Goal: Task Accomplishment & Management: Manage account settings

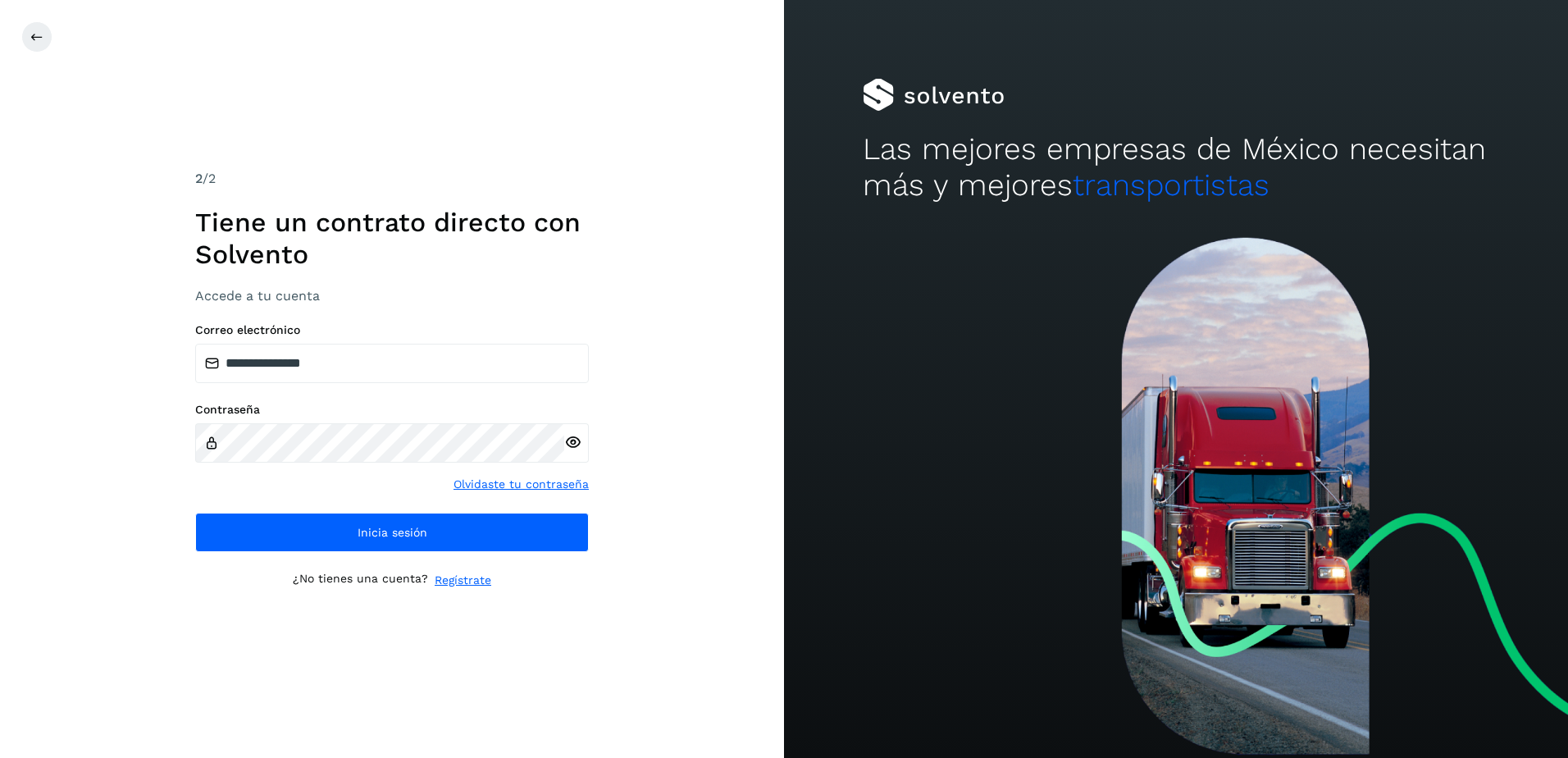
click at [389, 556] on div "**********" at bounding box center [392, 379] width 394 height 420
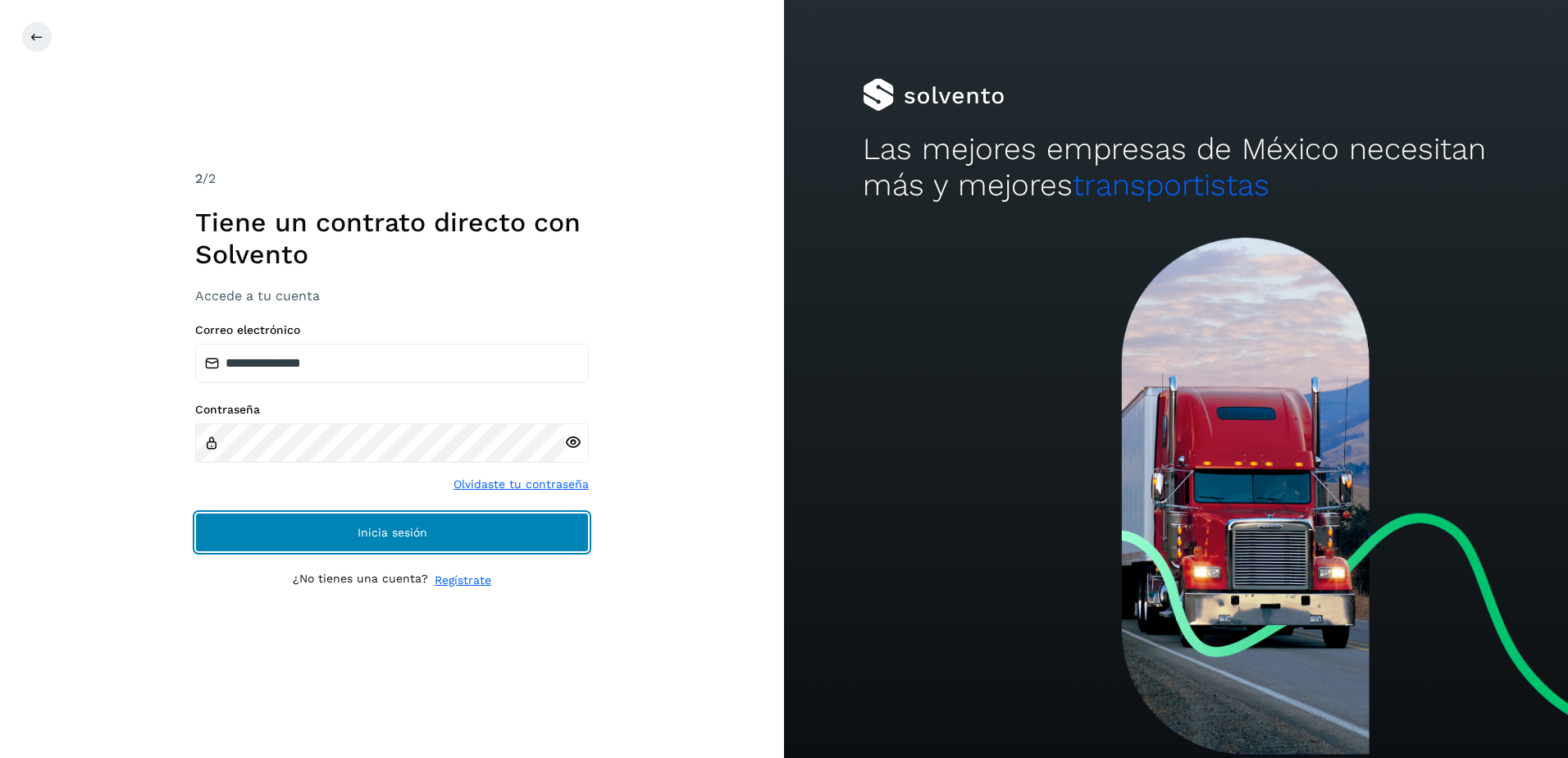
click at [389, 547] on button "Inicia sesión" at bounding box center [392, 532] width 394 height 39
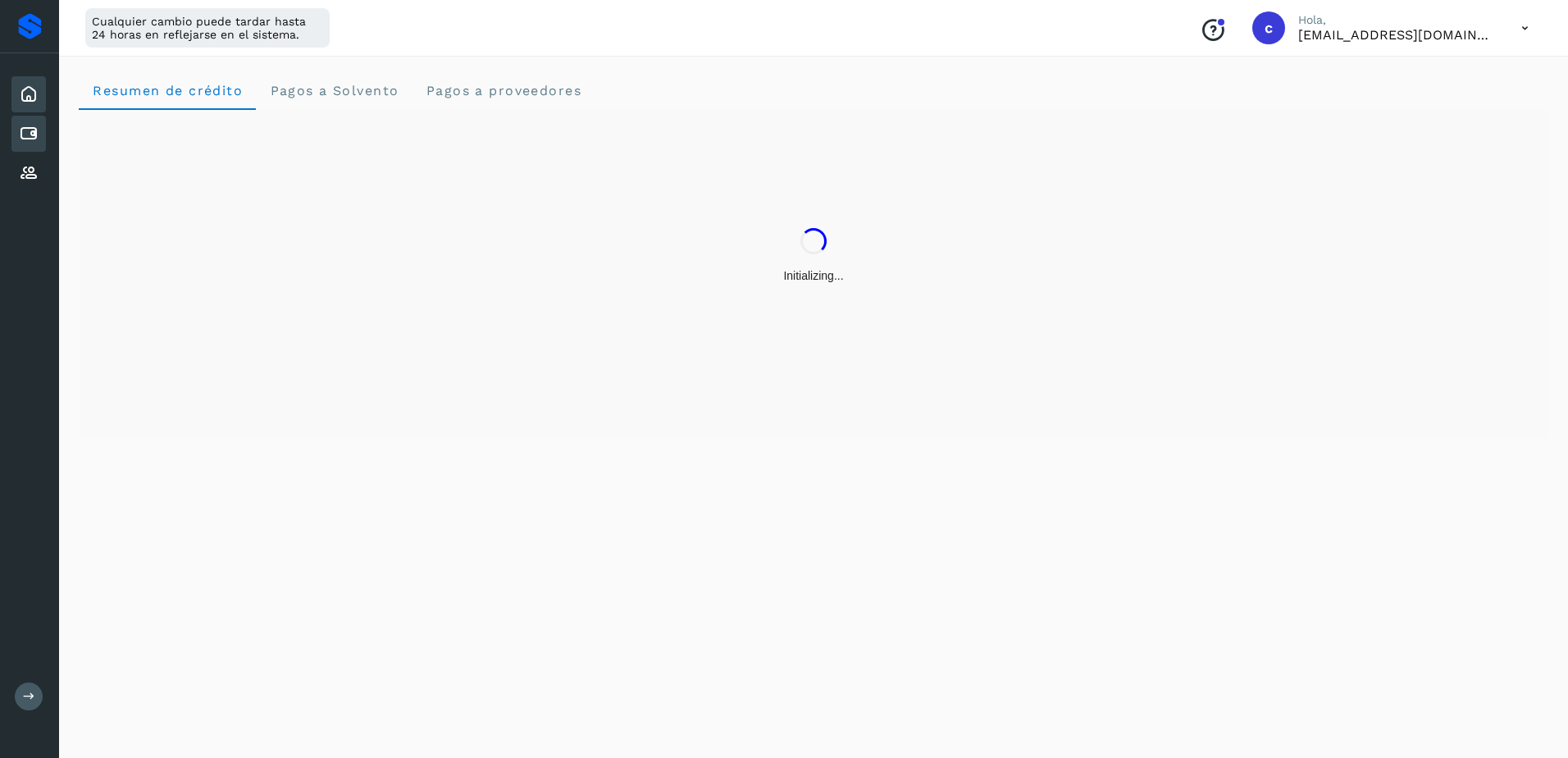
click at [13, 131] on div "Cuentas por pagar" at bounding box center [29, 133] width 34 height 36
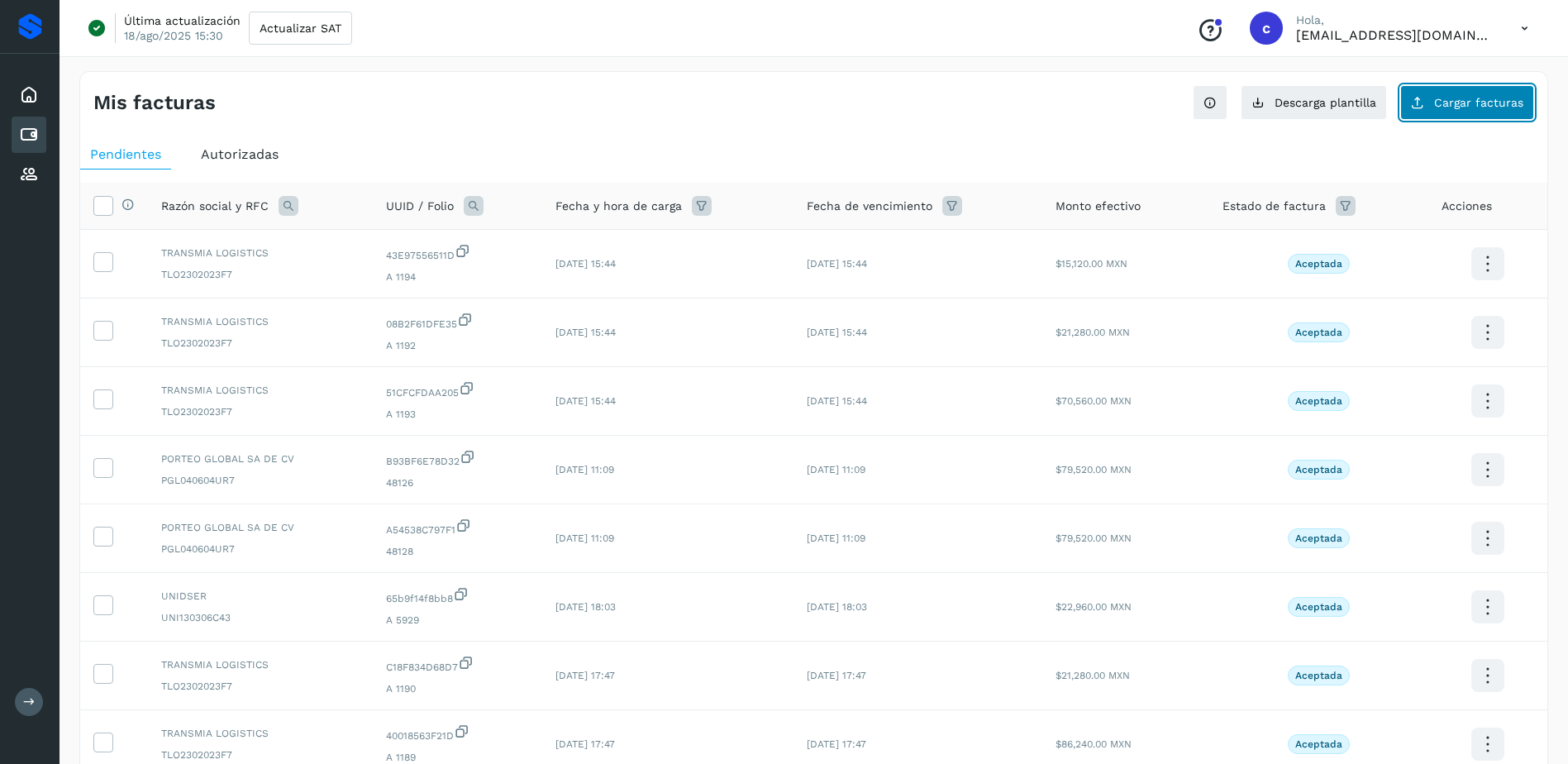
click at [1457, 96] on span "Cargar facturas" at bounding box center [1479, 102] width 90 height 12
click at [1331, 119] on button "Descarga plantilla" at bounding box center [1313, 102] width 146 height 35
click at [1447, 110] on button "Cargar facturas" at bounding box center [1467, 102] width 134 height 35
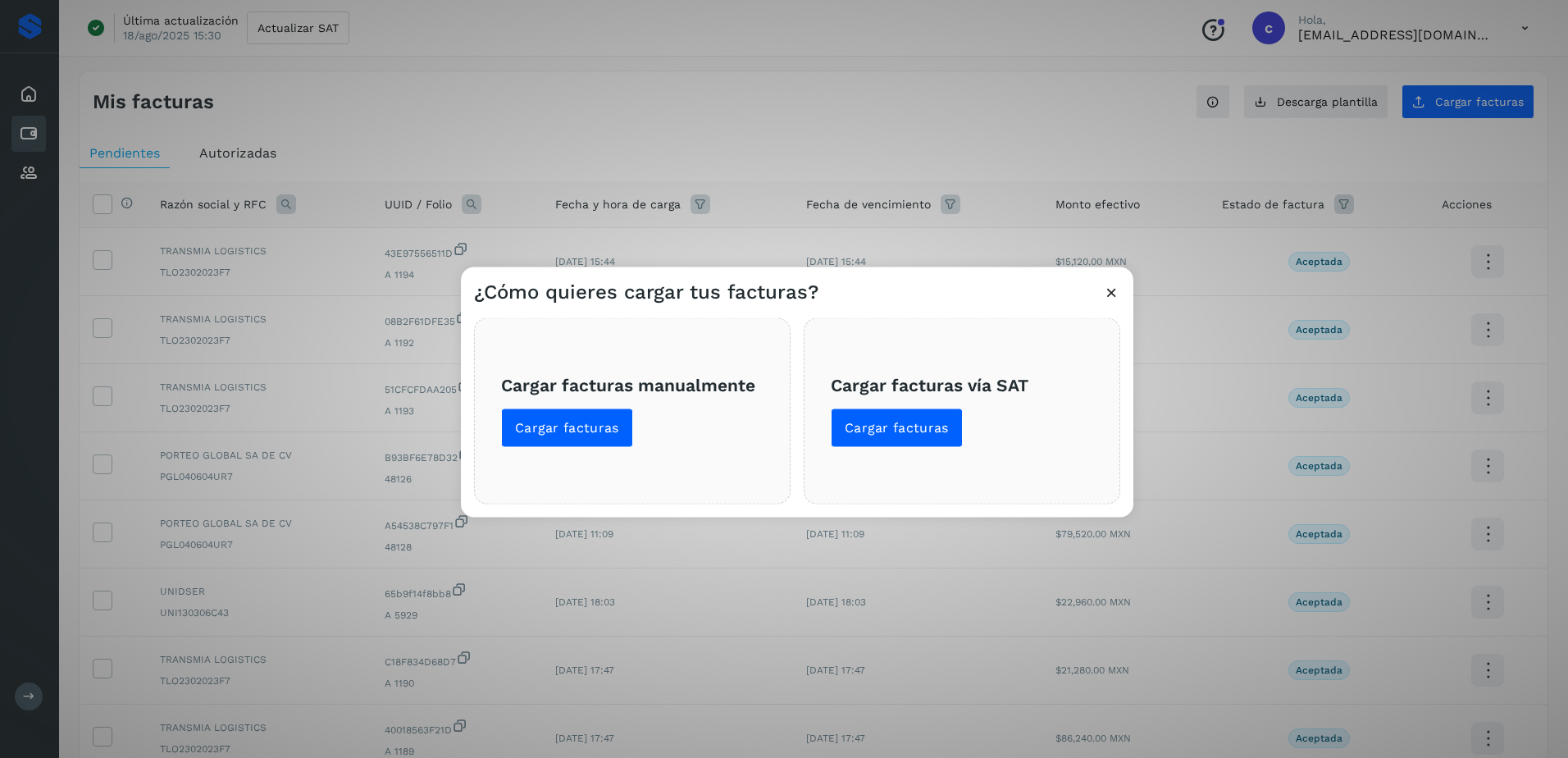
click at [558, 448] on div "Cargar facturas manualmente Cargar facturas" at bounding box center [632, 411] width 316 height 186
click at [556, 437] on span "Cargar facturas" at bounding box center [567, 427] width 104 height 18
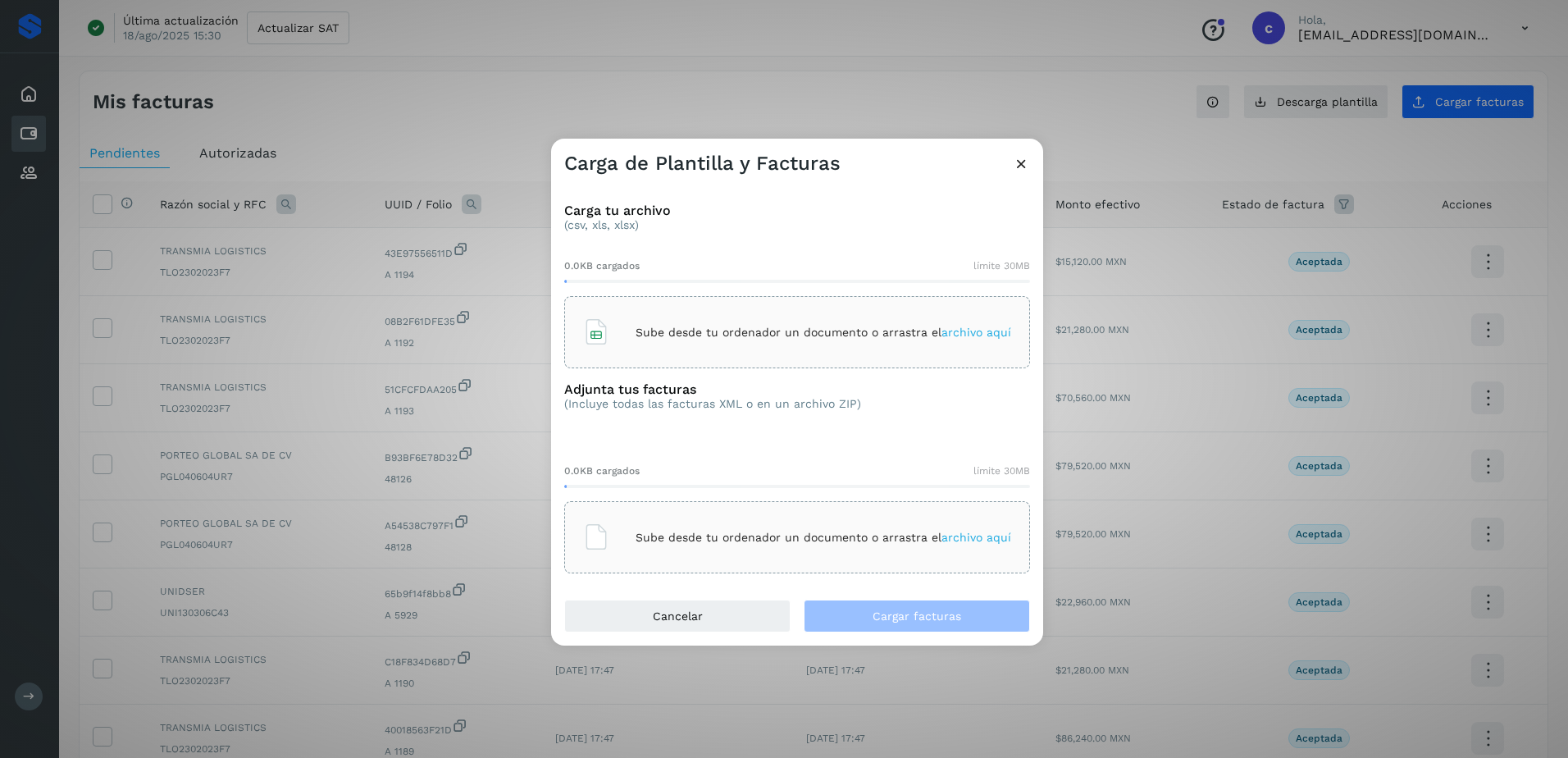
click at [693, 336] on p "Sube desde tu ordenador un documento o arrastra el archivo aquí" at bounding box center [823, 332] width 375 height 14
click at [975, 330] on icon at bounding box center [971, 332] width 17 height 17
click at [793, 335] on p "Sube desde tu ordenador un documento o arrastra el archivo aquí" at bounding box center [823, 332] width 375 height 14
click at [870, 541] on p "Sube desde tu ordenador un documento o arrastra el archivo aquí" at bounding box center [823, 537] width 375 height 14
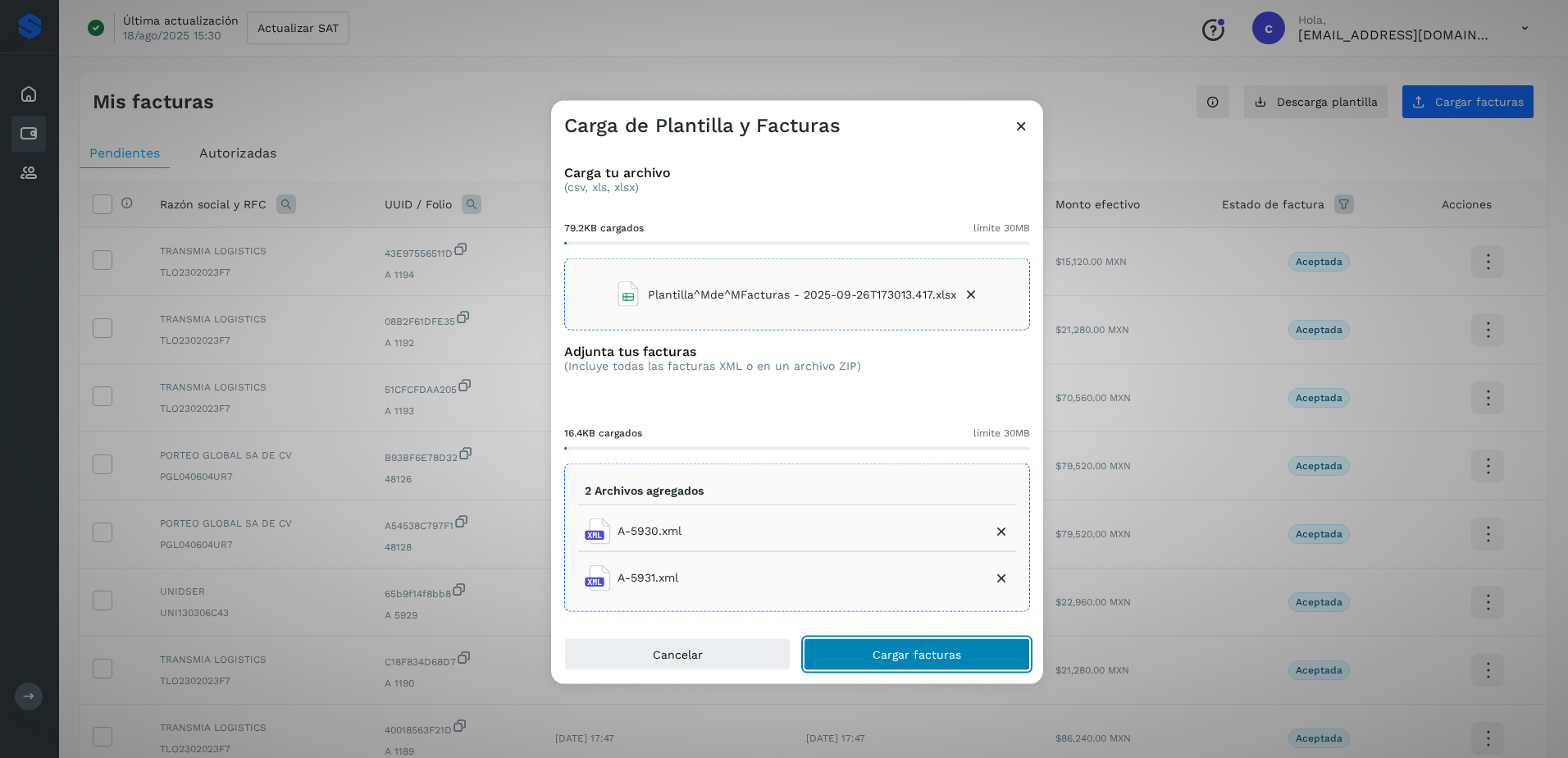
click at [979, 652] on button "Cargar facturas" at bounding box center [917, 653] width 227 height 33
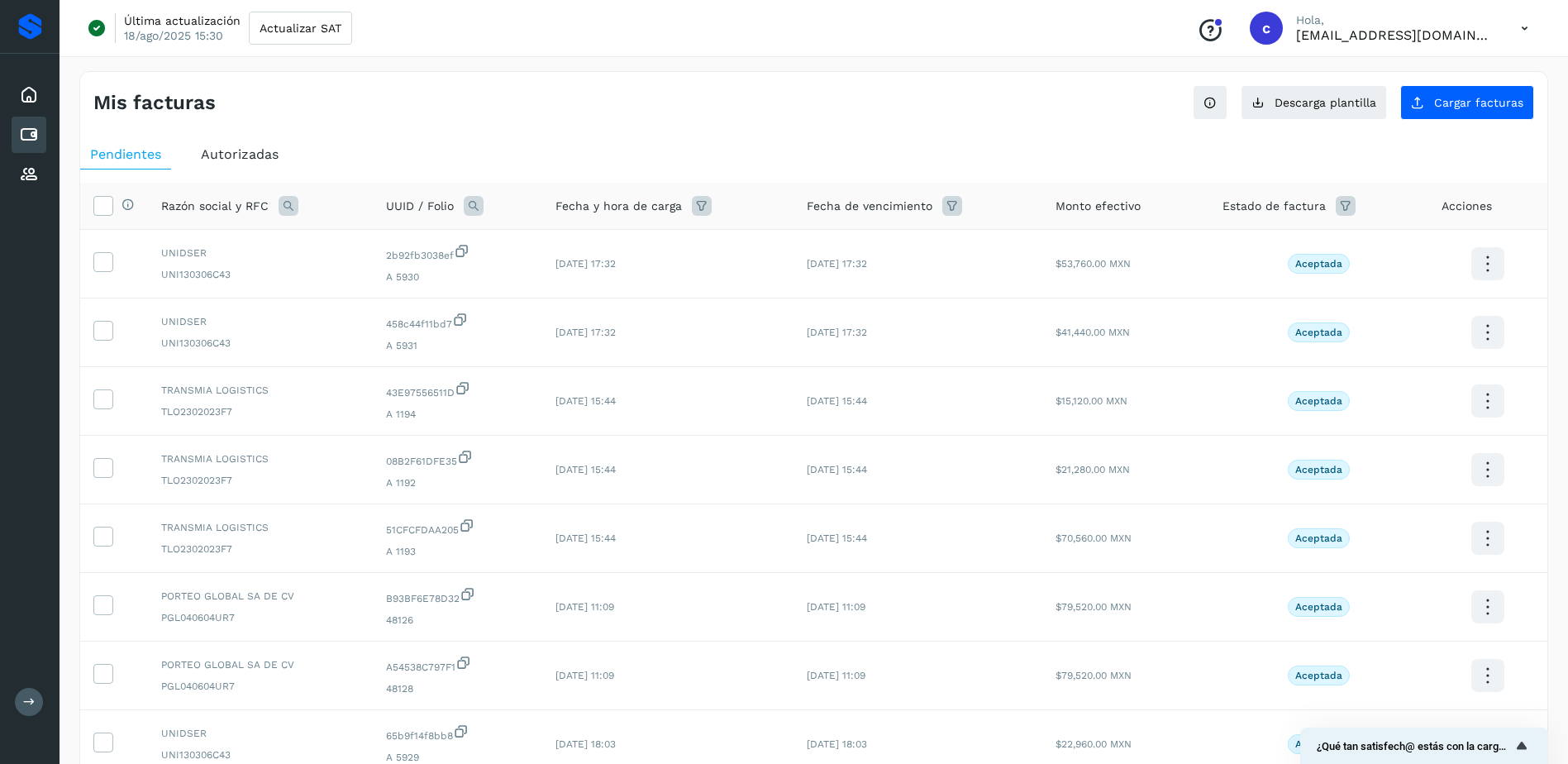
click at [479, 207] on icon at bounding box center [473, 206] width 19 height 19
click at [682, 283] on input "text" at bounding box center [584, 274] width 203 height 26
paste input "**********"
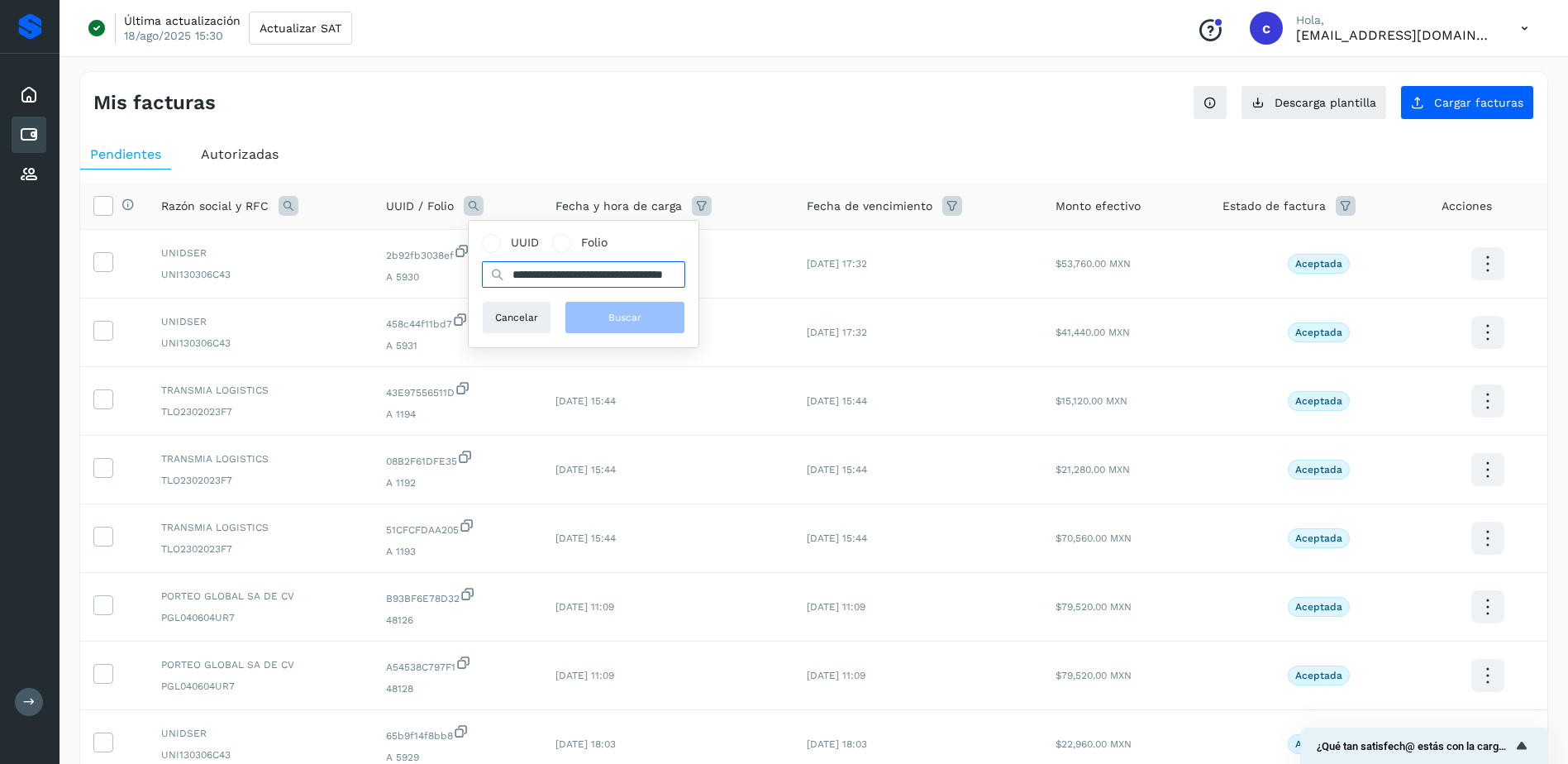
scroll to position [0, 59]
type input "**********"
click at [645, 311] on span "Buscar" at bounding box center [633, 317] width 33 height 15
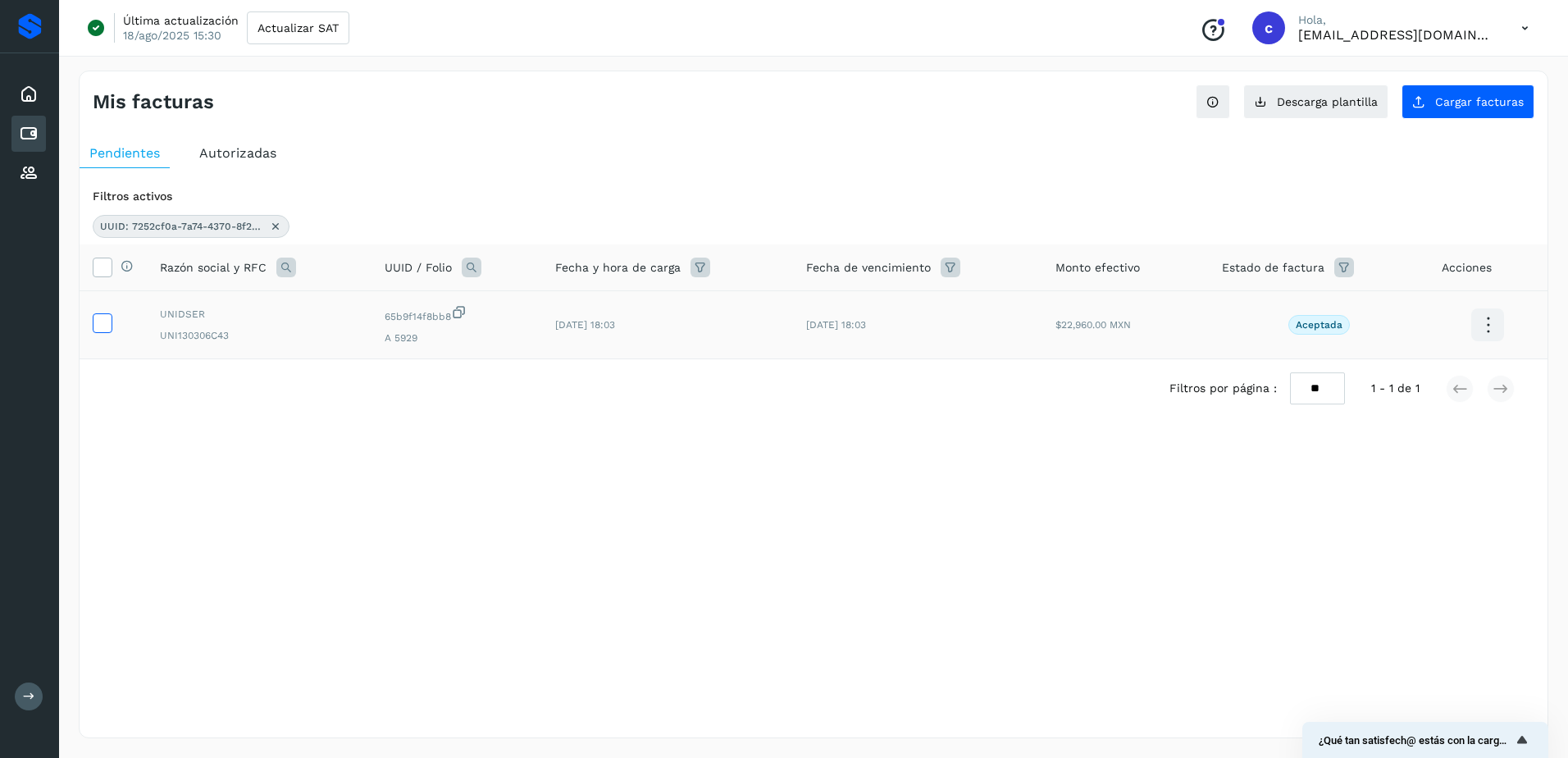
click at [100, 320] on icon at bounding box center [102, 321] width 18 height 18
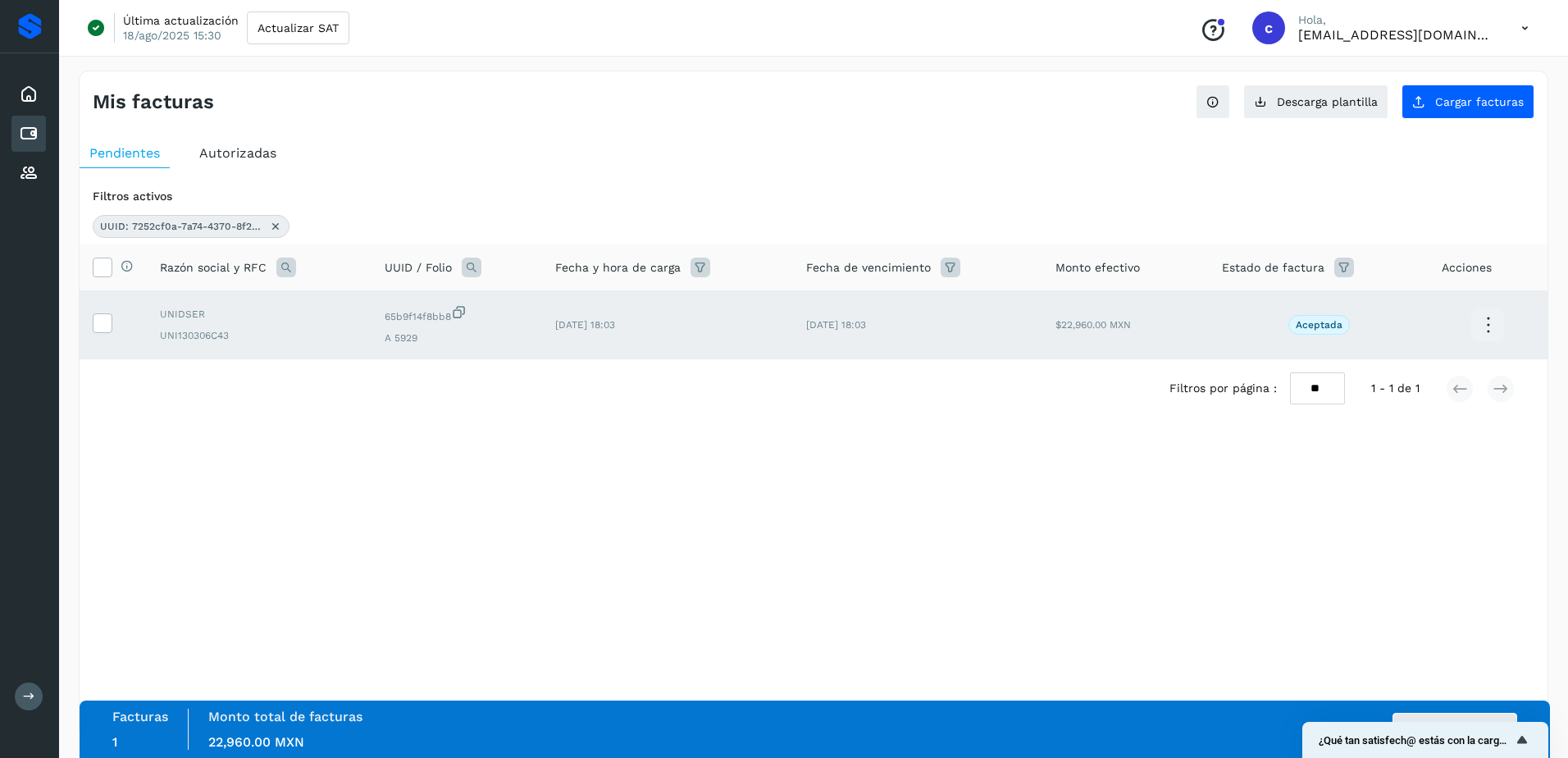
click at [1468, 719] on button "Autorizar facturas" at bounding box center [1455, 729] width 124 height 33
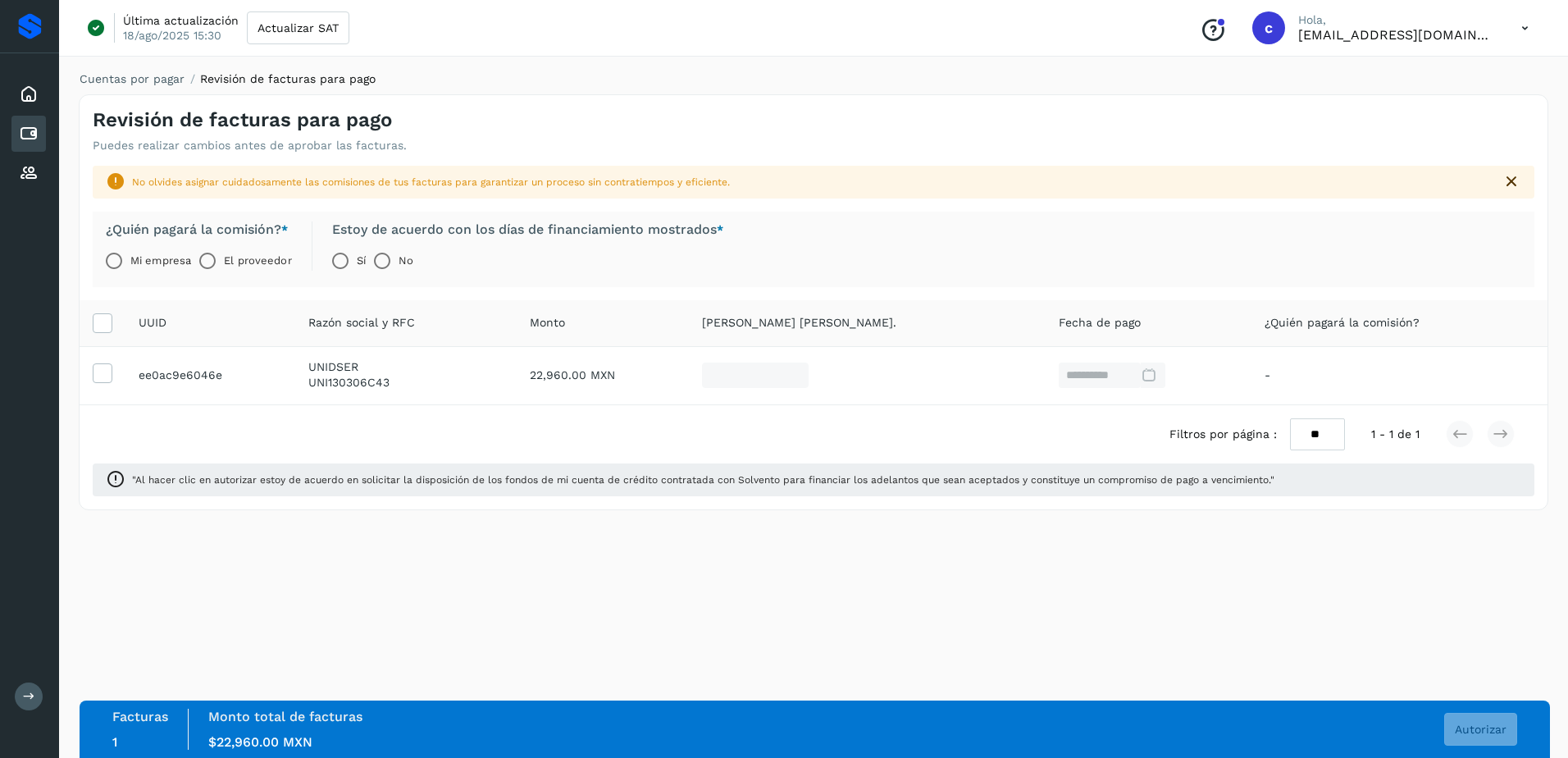
click at [244, 265] on label "El proveedor" at bounding box center [258, 260] width 67 height 33
click at [1458, 715] on button "Autorizar" at bounding box center [1480, 729] width 73 height 33
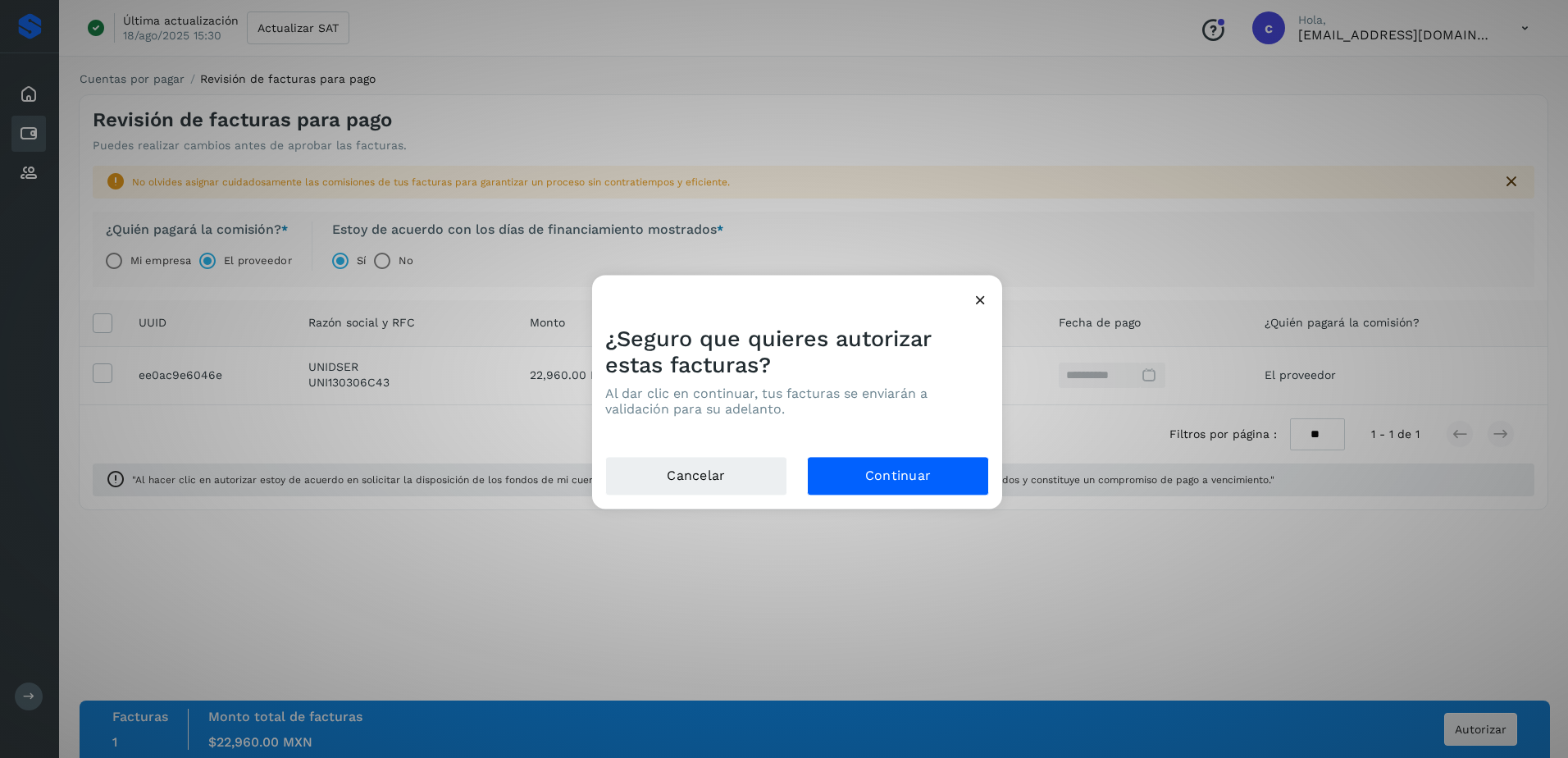
click at [860, 498] on div "Cancelar Continuar" at bounding box center [797, 483] width 410 height 53
click at [858, 488] on button "Continuar" at bounding box center [897, 476] width 182 height 39
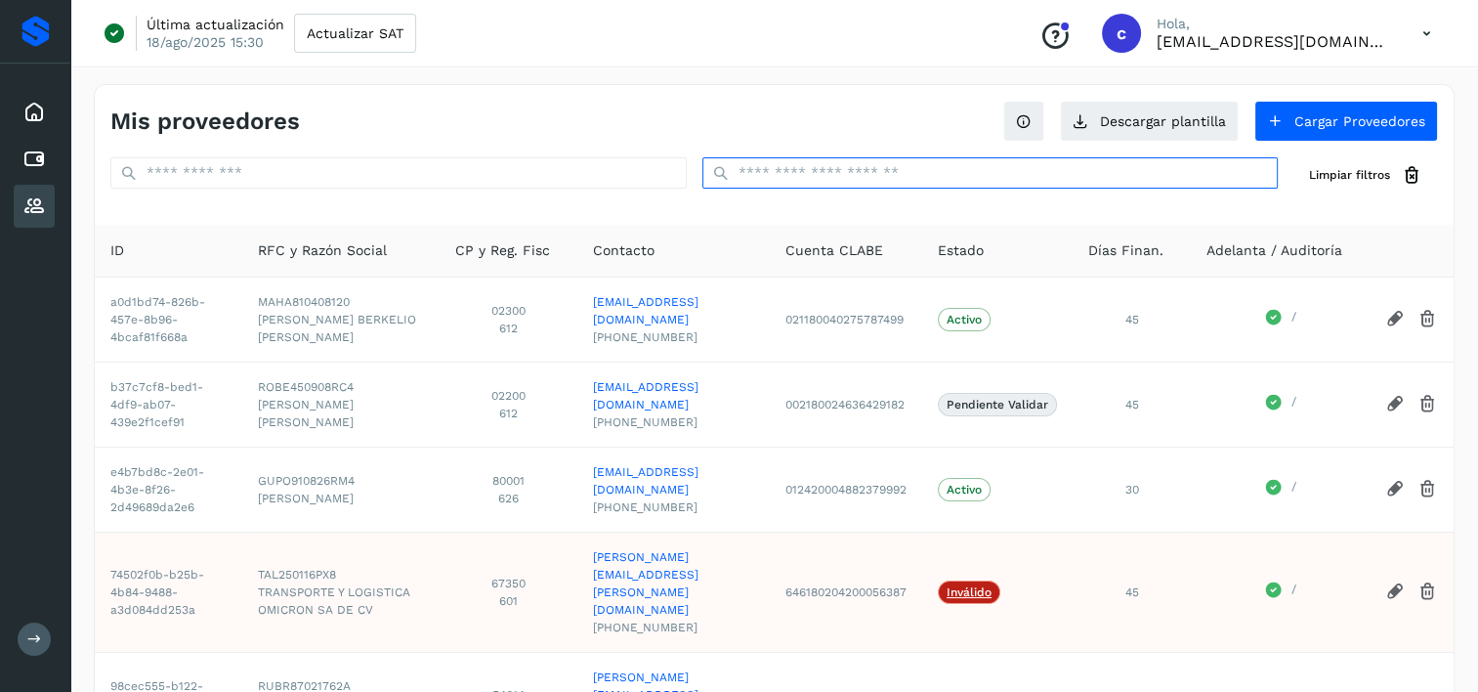
click at [823, 169] on input "text" at bounding box center [990, 172] width 576 height 31
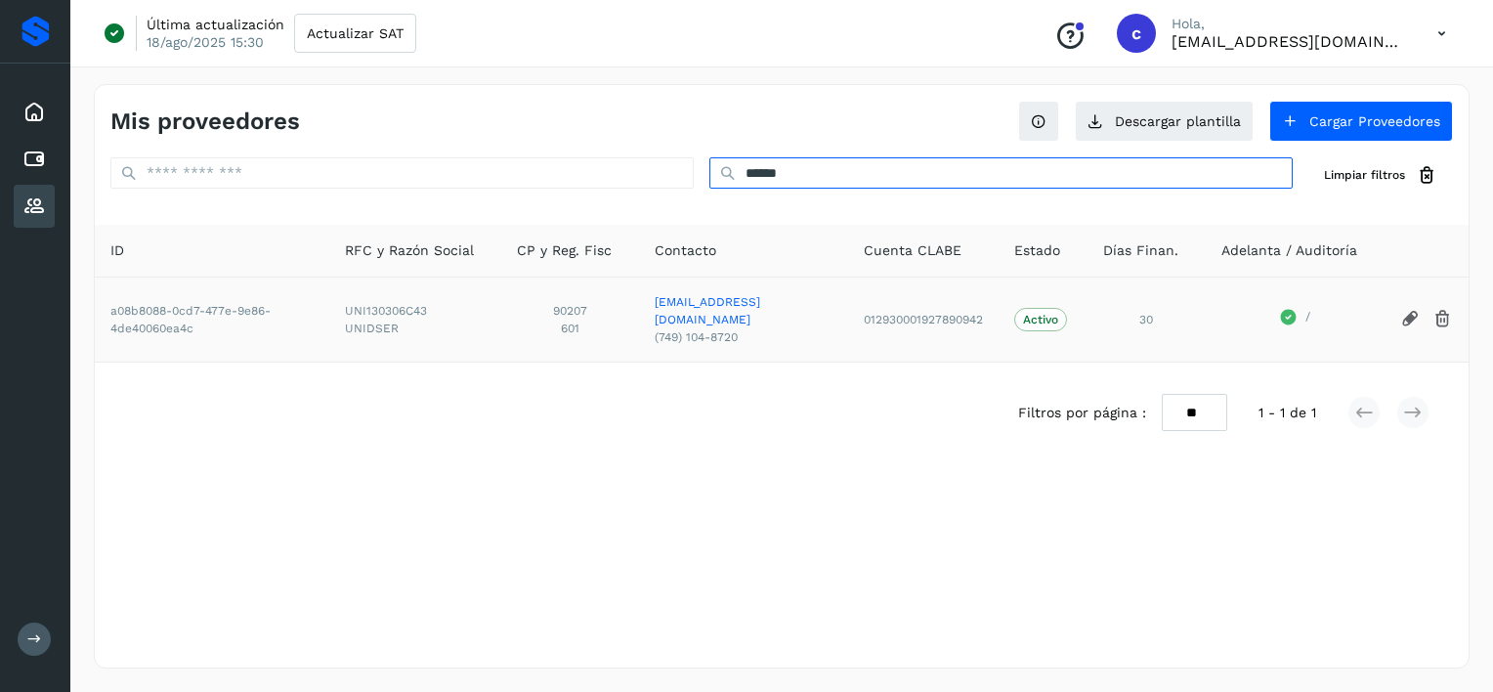
type input "******"
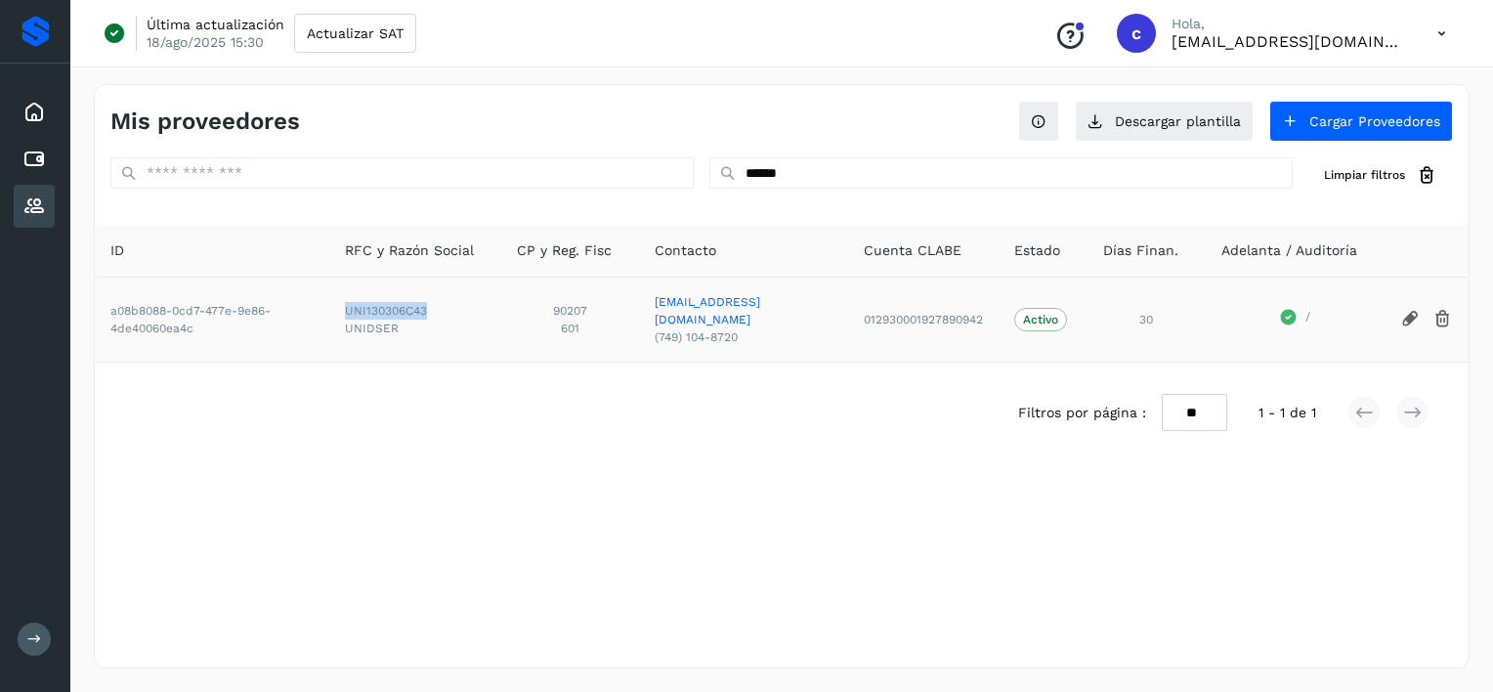
drag, startPoint x: 344, startPoint y: 313, endPoint x: 446, endPoint y: 303, distance: 103.0
click at [429, 308] on span "UNI130306C43" at bounding box center [415, 311] width 141 height 18
copy span "UNI130306C43"
